Goal: Transaction & Acquisition: Purchase product/service

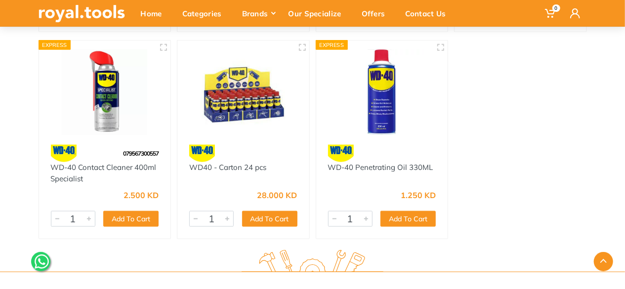
scroll to position [375, 0]
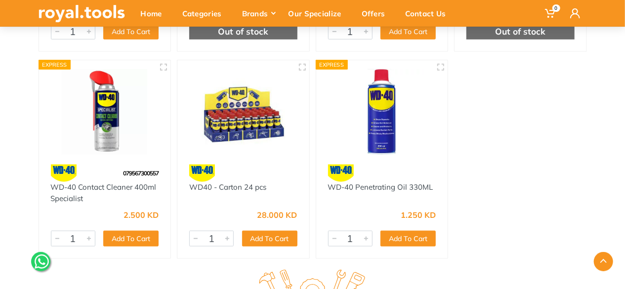
click at [223, 105] on img at bounding box center [243, 111] width 114 height 85
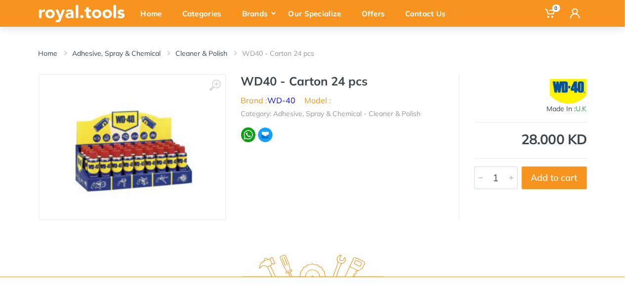
scroll to position [59, 0]
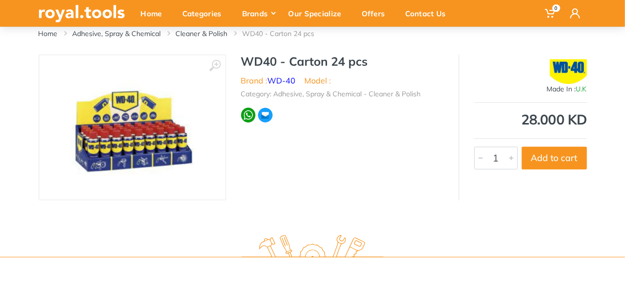
click at [137, 142] on img at bounding box center [132, 127] width 124 height 124
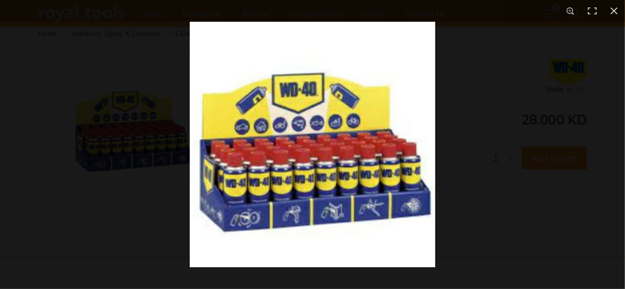
click at [439, 97] on div at bounding box center [502, 166] width 625 height 289
